Goal: Task Accomplishment & Management: Use online tool/utility

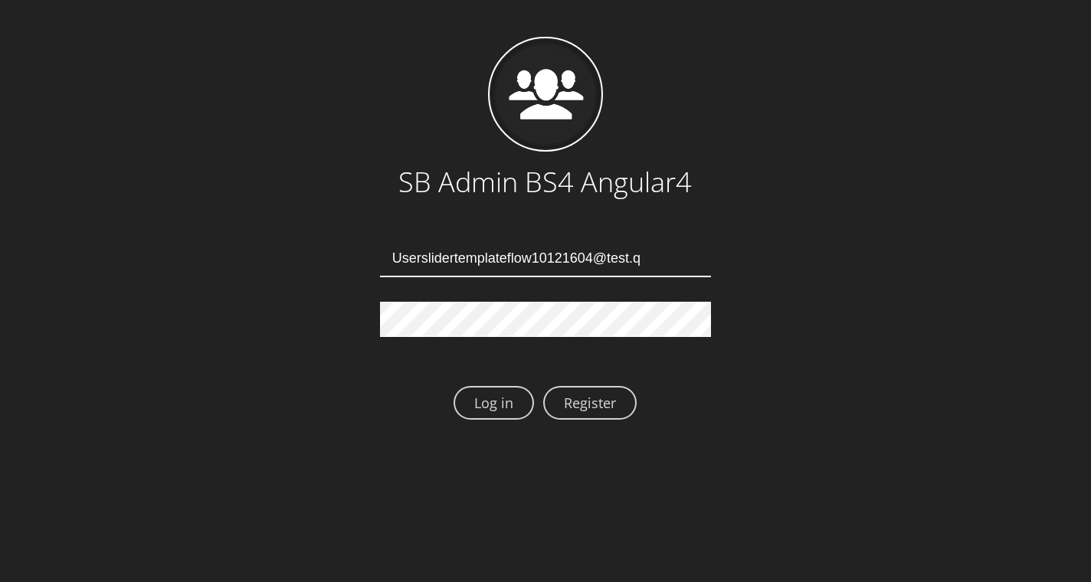
type input "Userslidertemplateflow10121604@test.qa"
type input "Userslidertemplateflow10121607@test.qa"
